Goal: Transaction & Acquisition: Purchase product/service

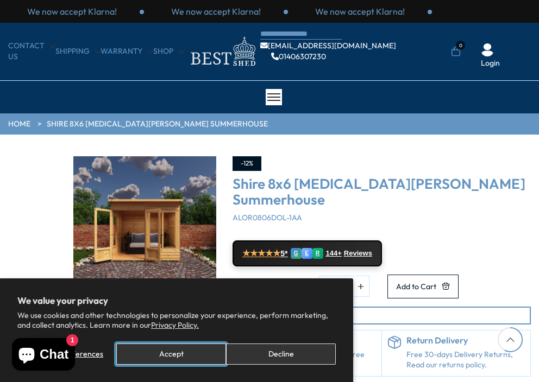
click at [186, 352] on button "Accept" at bounding box center [171, 354] width 110 height 21
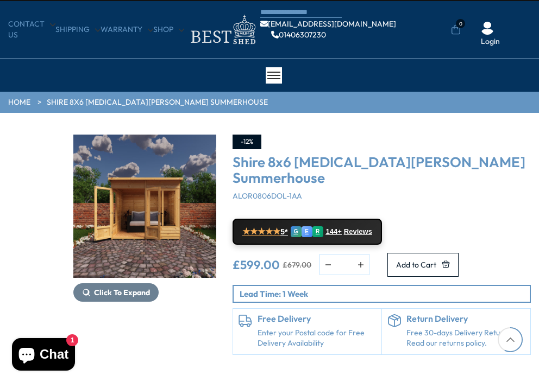
scroll to position [43, 0]
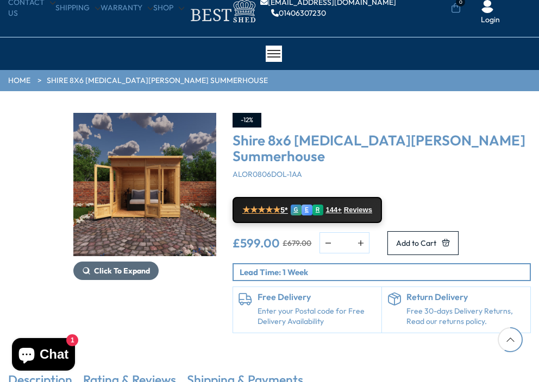
click at [138, 269] on span "Click To Expand" at bounding box center [122, 271] width 56 height 10
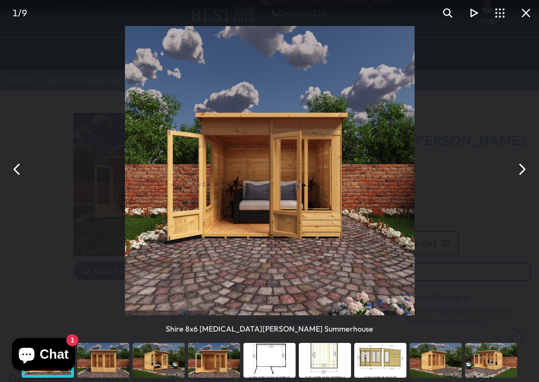
click at [522, 165] on button "You can close this modal content with the ESC key" at bounding box center [521, 169] width 26 height 26
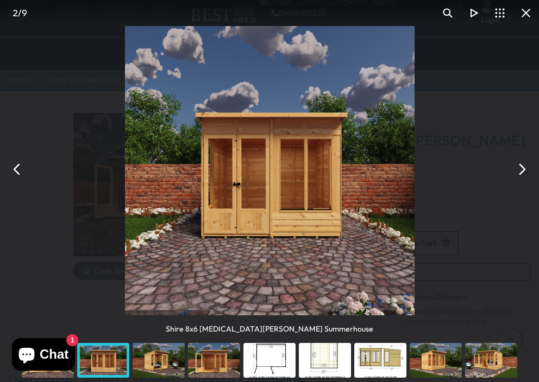
click at [523, 167] on button "You can close this modal content with the ESC key" at bounding box center [521, 169] width 26 height 26
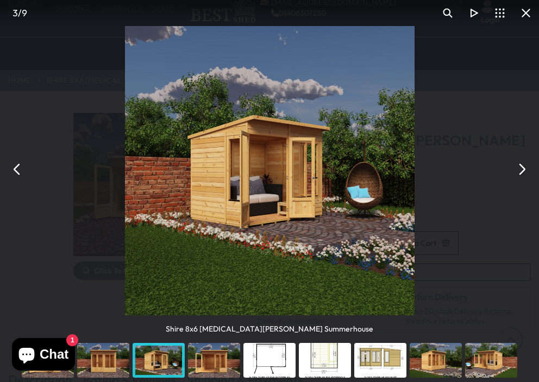
click at [523, 167] on button "You can close this modal content with the ESC key" at bounding box center [521, 169] width 26 height 26
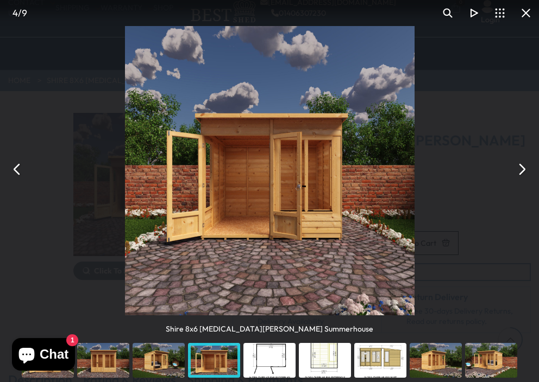
click at [16, 163] on button "You can close this modal content with the ESC key" at bounding box center [17, 169] width 26 height 26
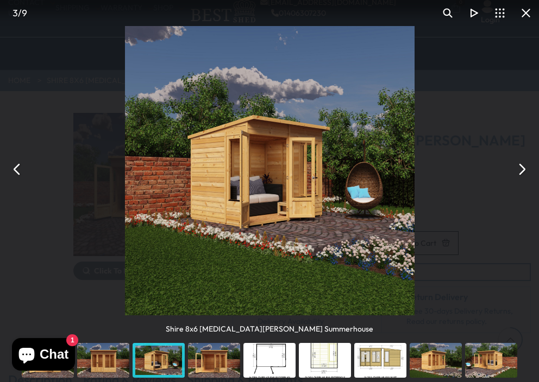
click at [16, 165] on button "You can close this modal content with the ESC key" at bounding box center [17, 169] width 26 height 26
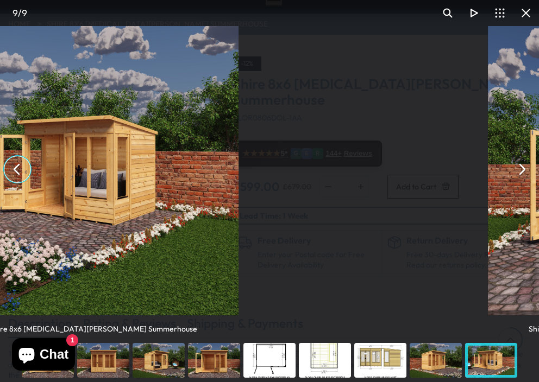
scroll to position [109, 0]
